Goal: Information Seeking & Learning: Learn about a topic

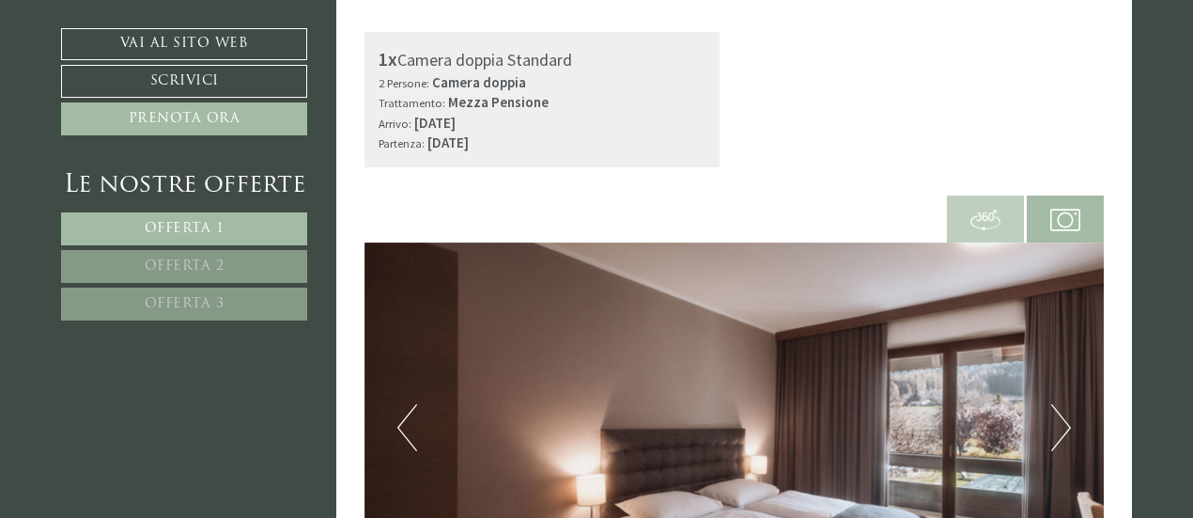
scroll to position [564, 0]
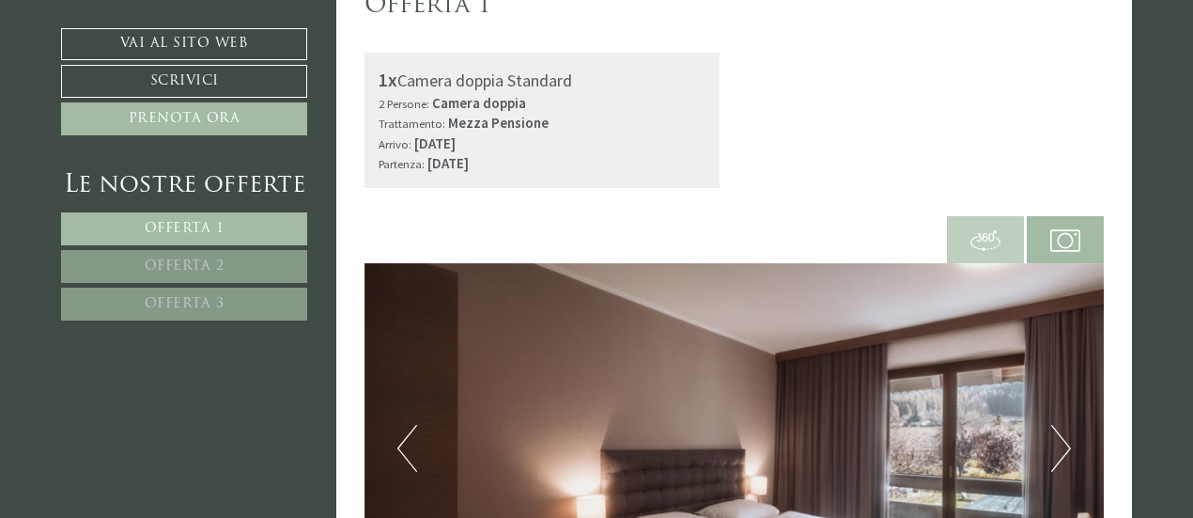
click at [214, 264] on span "Offerta 2" at bounding box center [185, 266] width 80 height 14
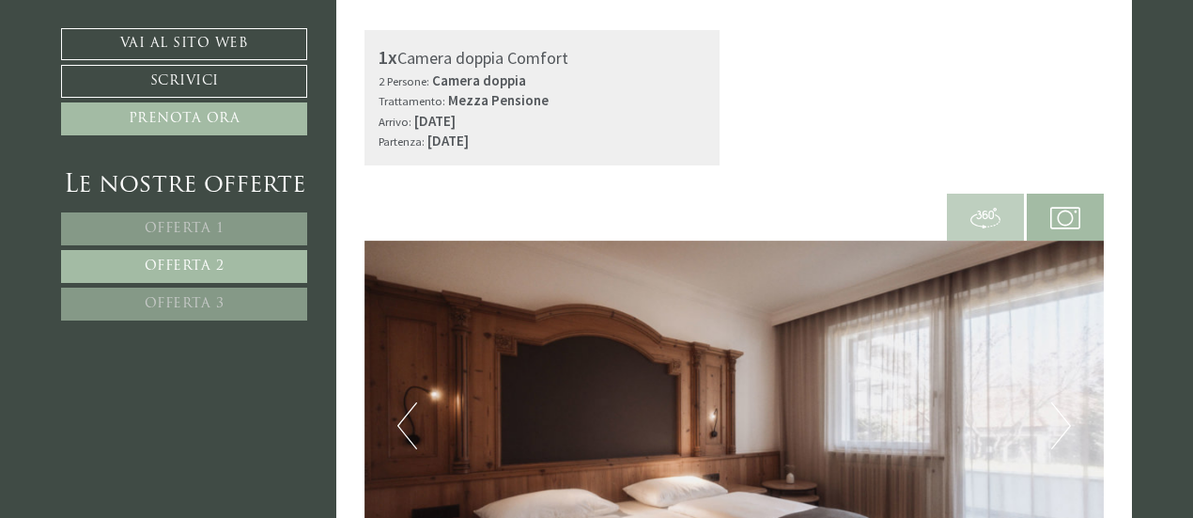
scroll to position [774, 0]
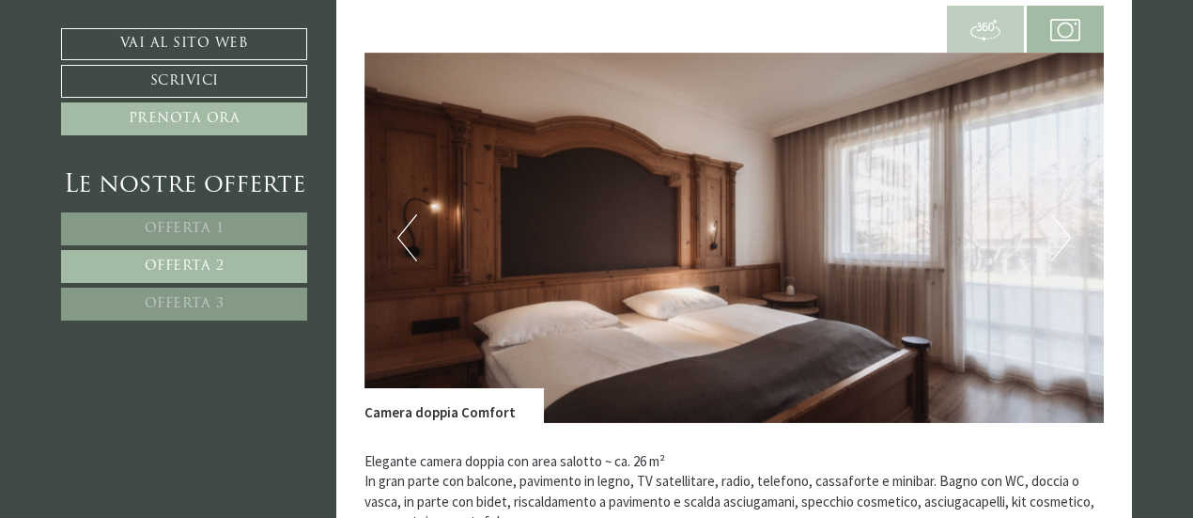
click at [1053, 258] on button "Next" at bounding box center [1062, 237] width 20 height 47
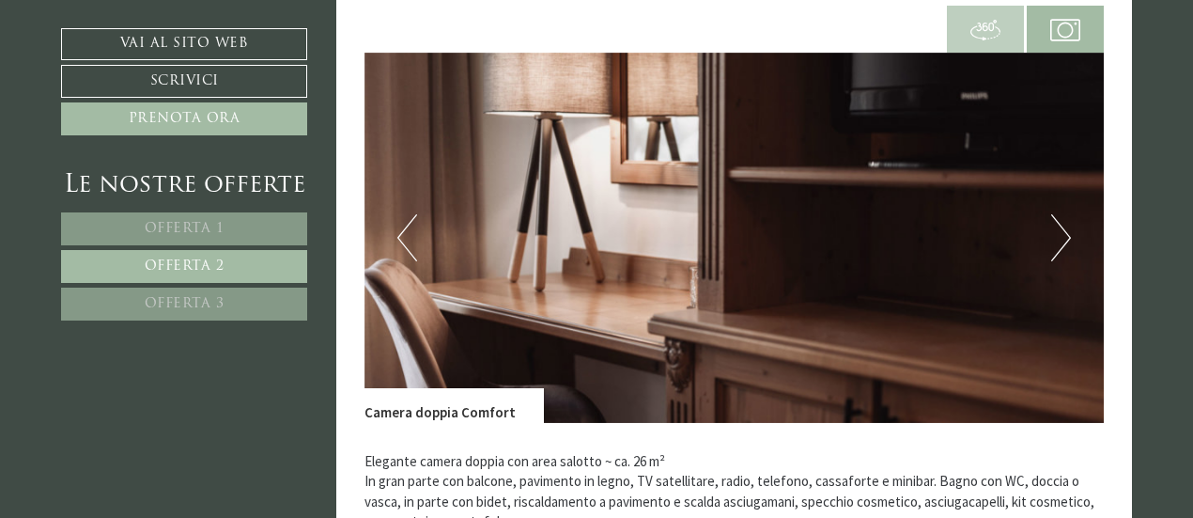
click at [1053, 258] on button "Next" at bounding box center [1062, 237] width 20 height 47
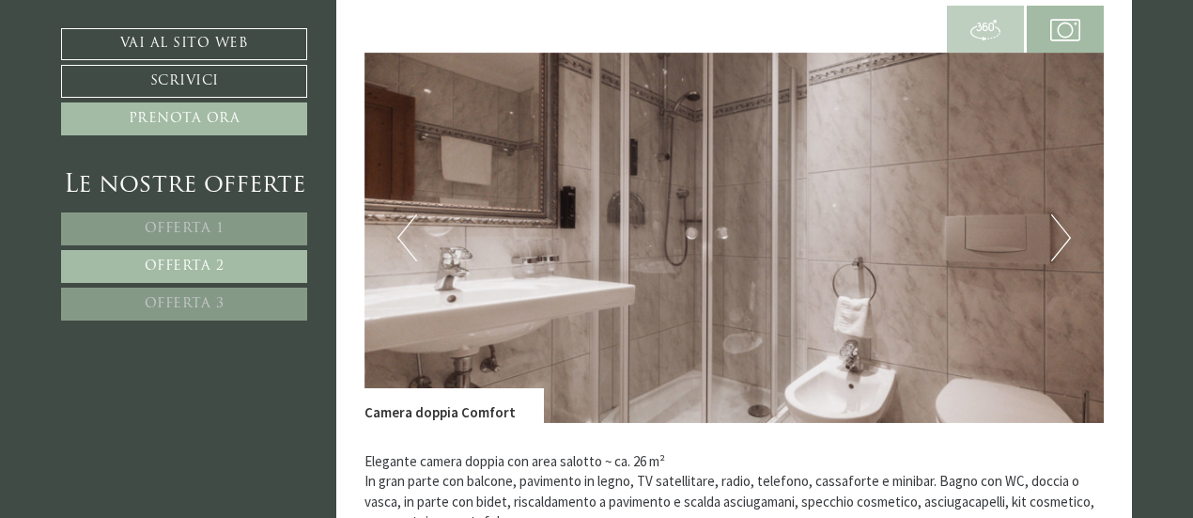
click at [1053, 258] on button "Next" at bounding box center [1062, 237] width 20 height 47
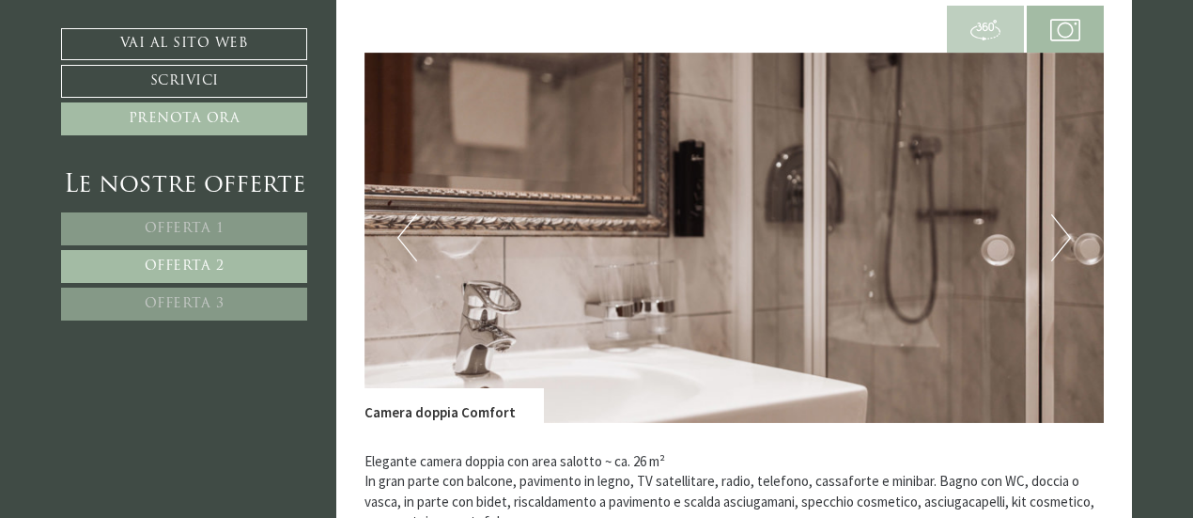
click at [226, 301] on link "Offerta 3" at bounding box center [184, 304] width 246 height 33
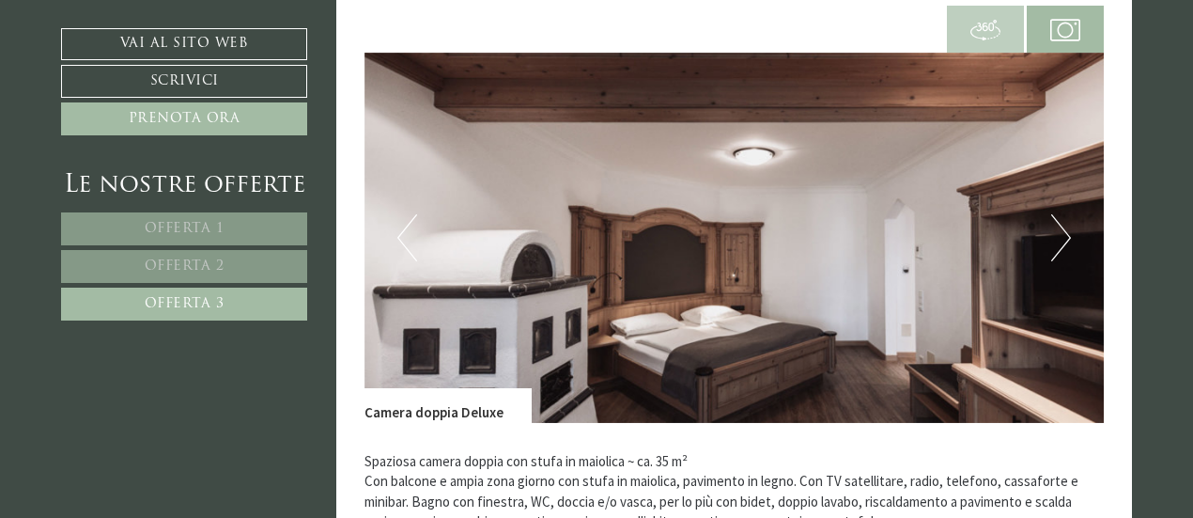
click at [1060, 240] on button "Next" at bounding box center [1062, 237] width 20 height 47
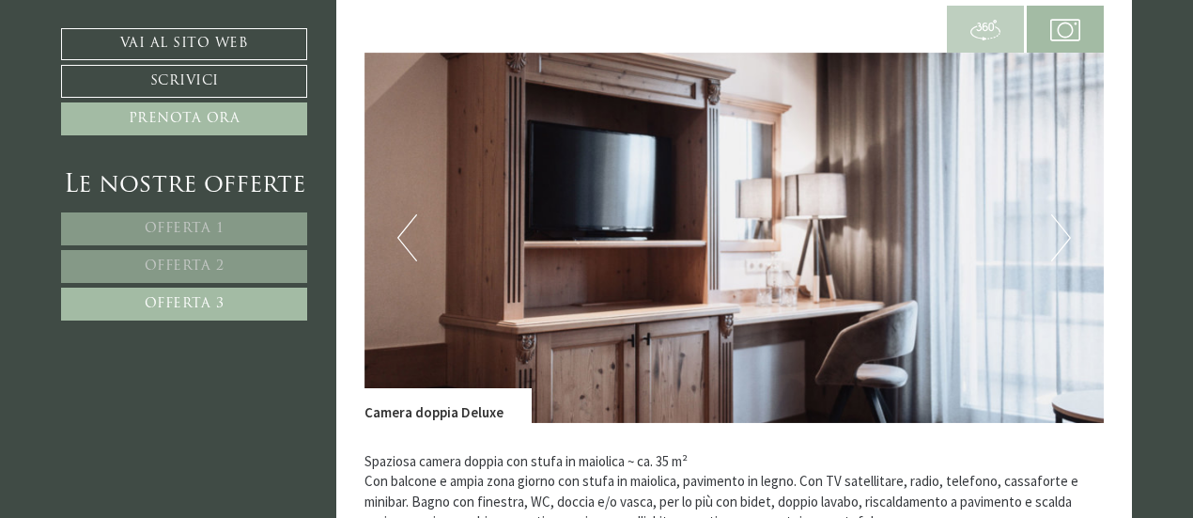
click at [1060, 240] on button "Next" at bounding box center [1062, 237] width 20 height 47
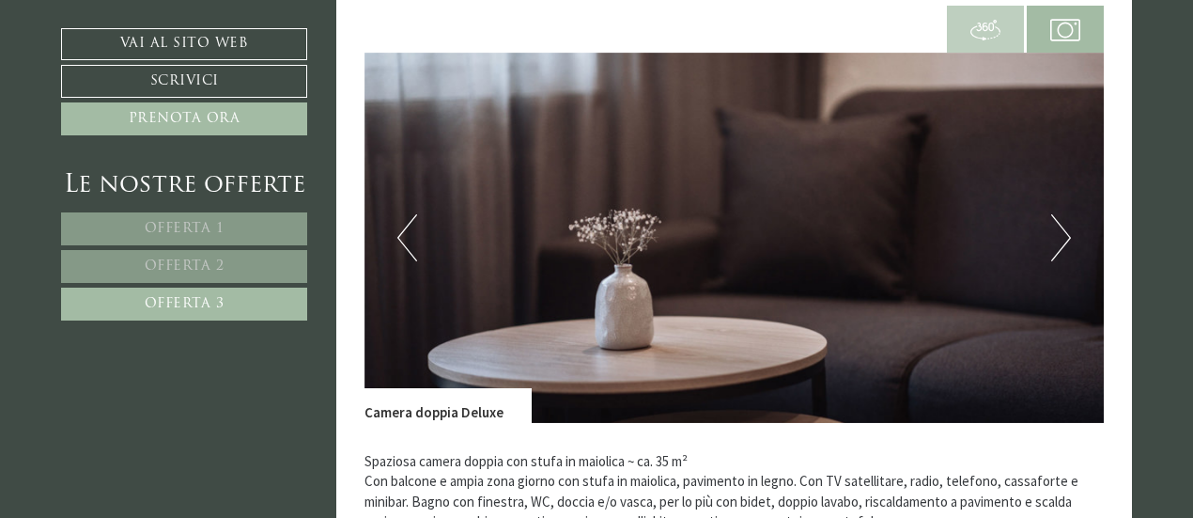
click at [1060, 240] on button "Next" at bounding box center [1062, 237] width 20 height 47
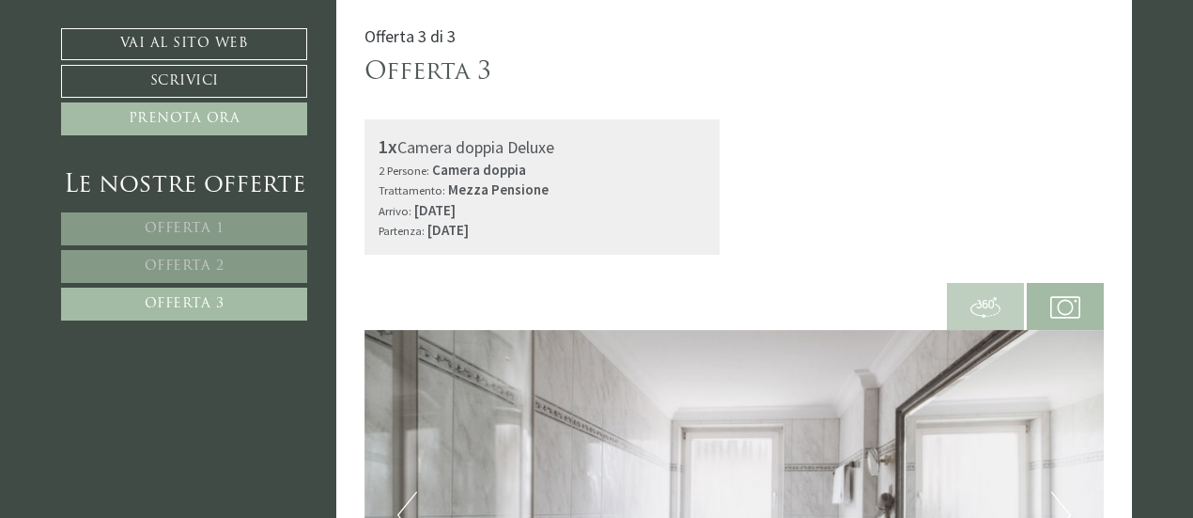
scroll to position [492, 0]
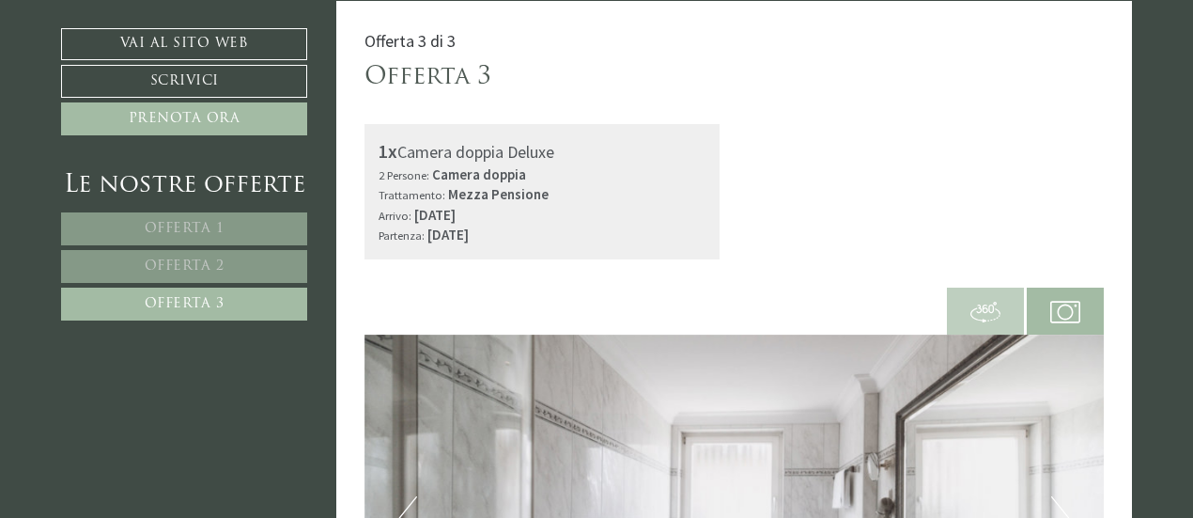
click at [188, 226] on span "Offerta 1" at bounding box center [185, 229] width 80 height 14
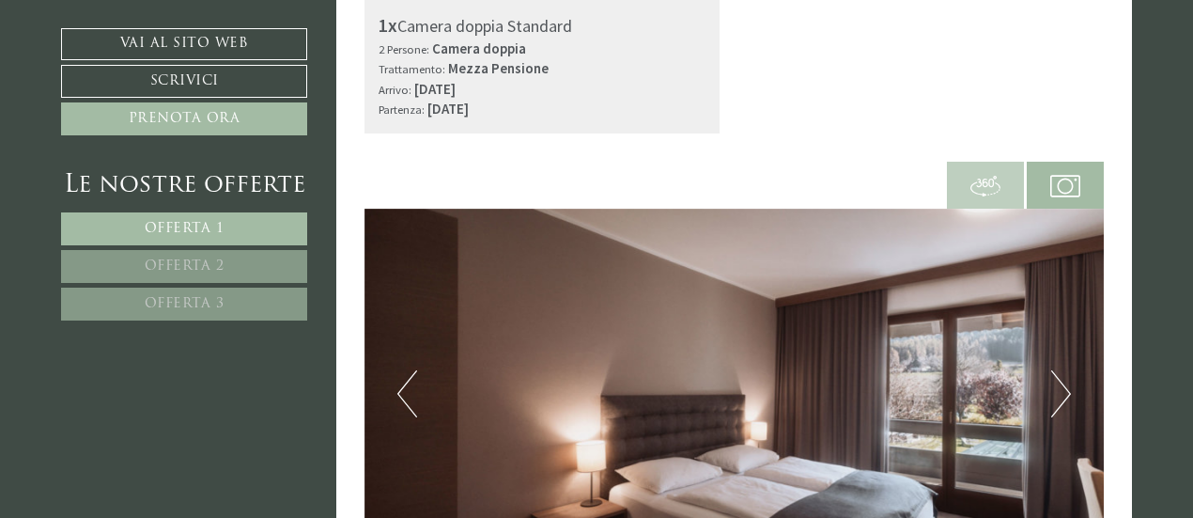
scroll to position [774, 0]
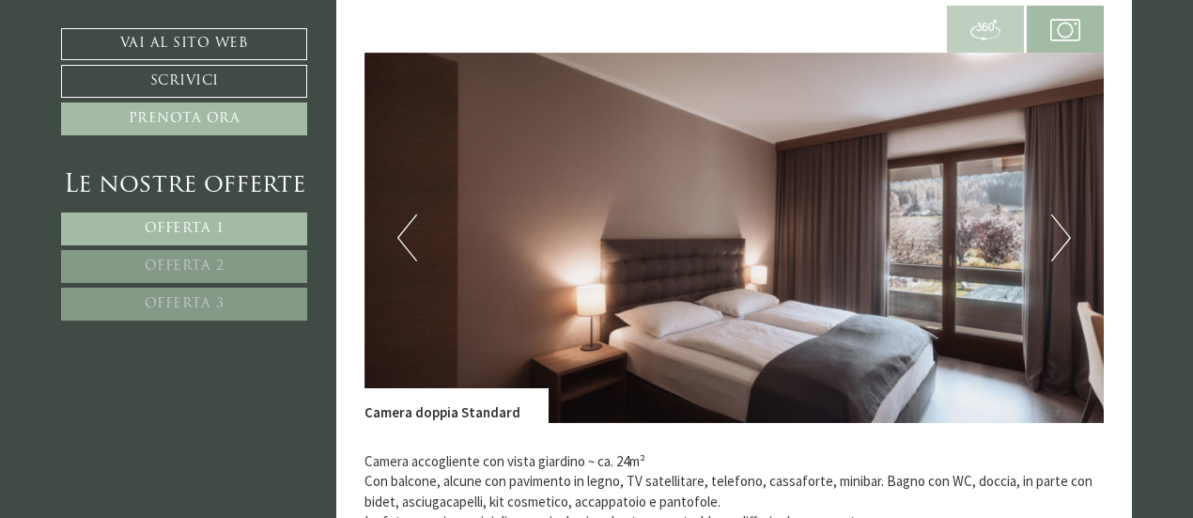
click at [1067, 232] on button "Next" at bounding box center [1062, 237] width 20 height 47
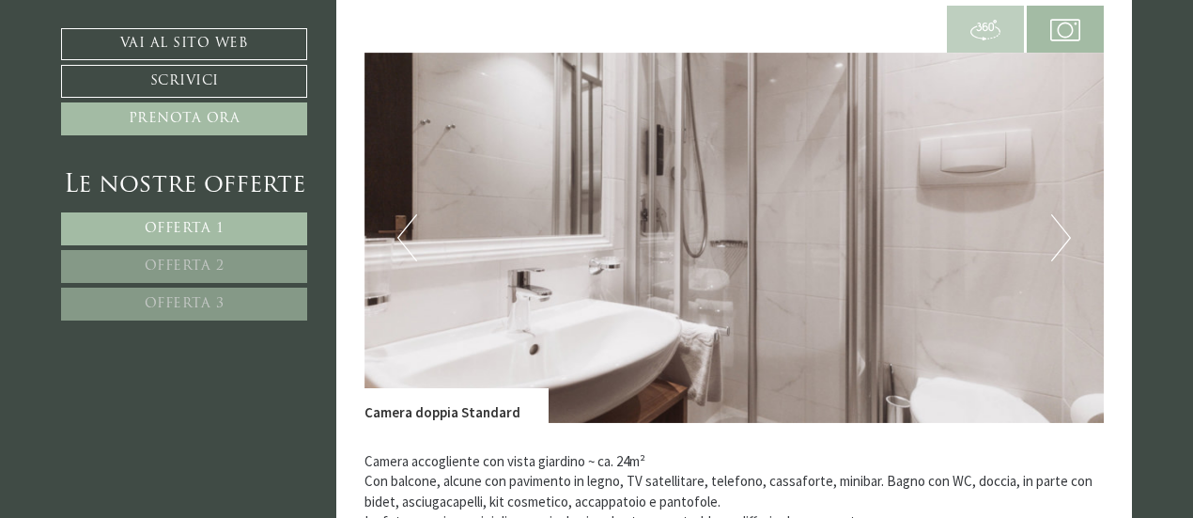
click at [1067, 232] on button "Next" at bounding box center [1062, 237] width 20 height 47
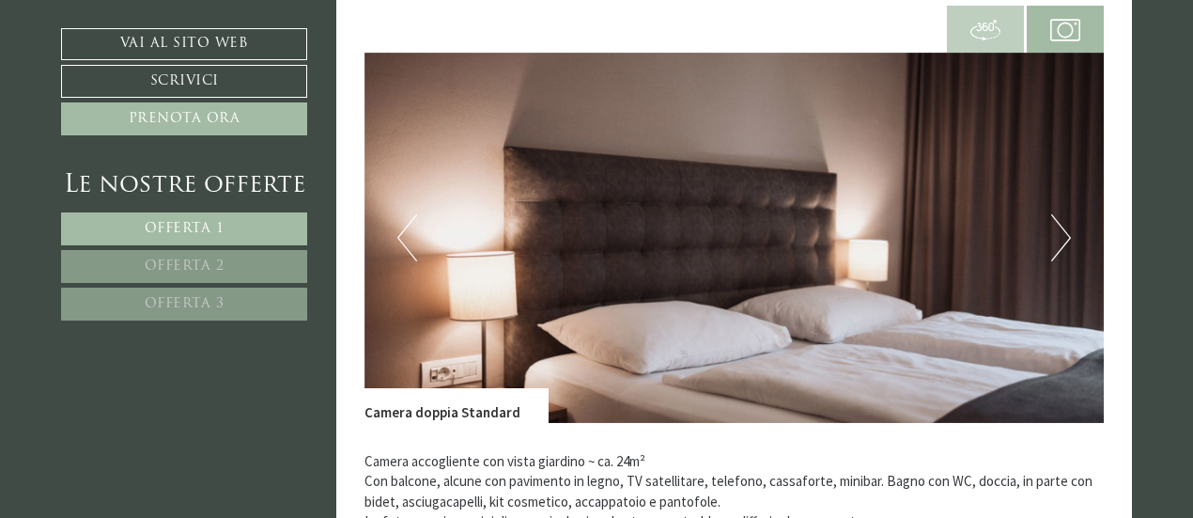
click at [1067, 232] on button "Next" at bounding box center [1062, 237] width 20 height 47
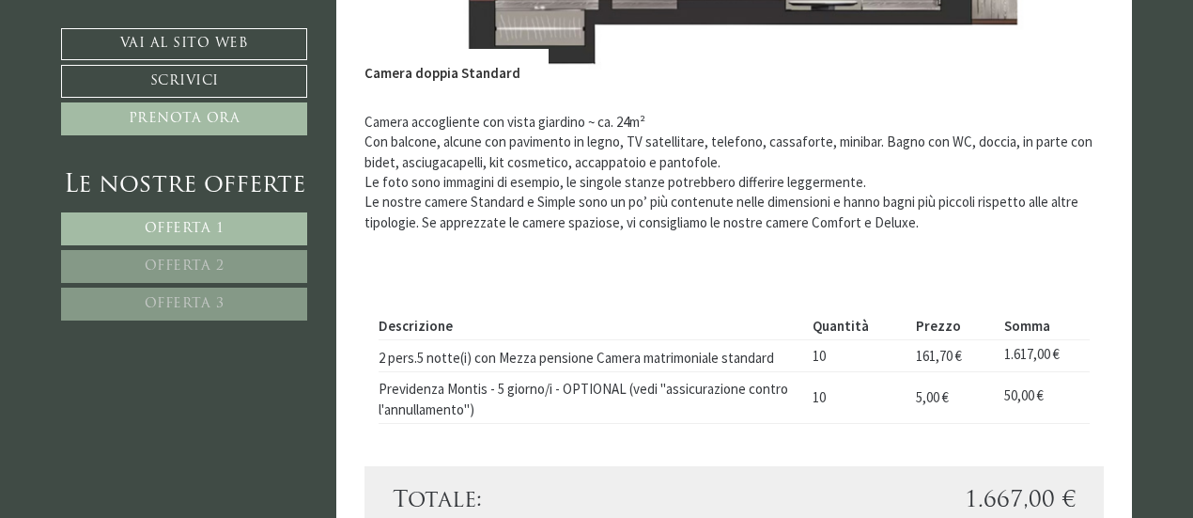
scroll to position [1244, 0]
